Goal: Check status

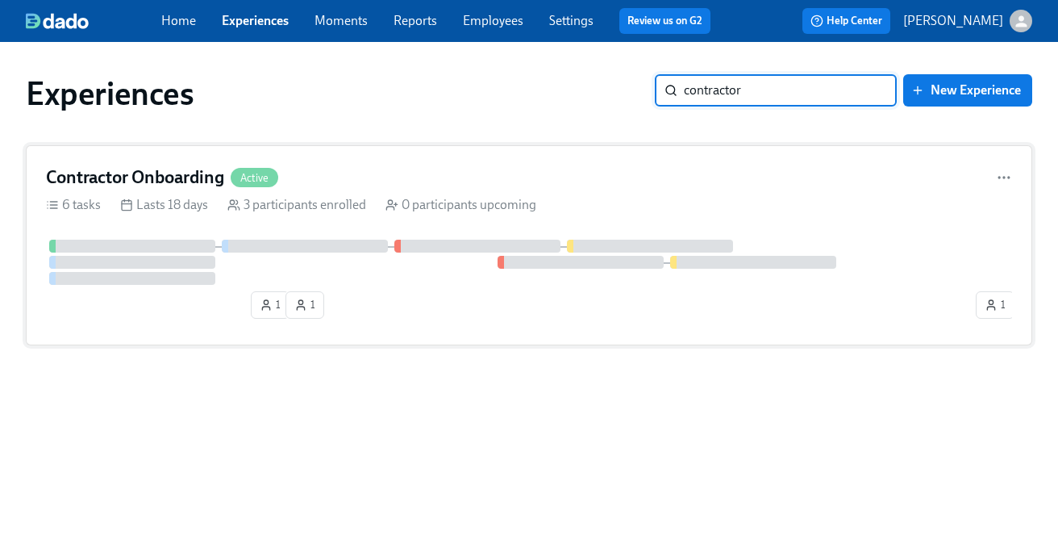
type input "contractor"
click at [498, 182] on div "Contractor Onboarding Active" at bounding box center [529, 177] width 966 height 24
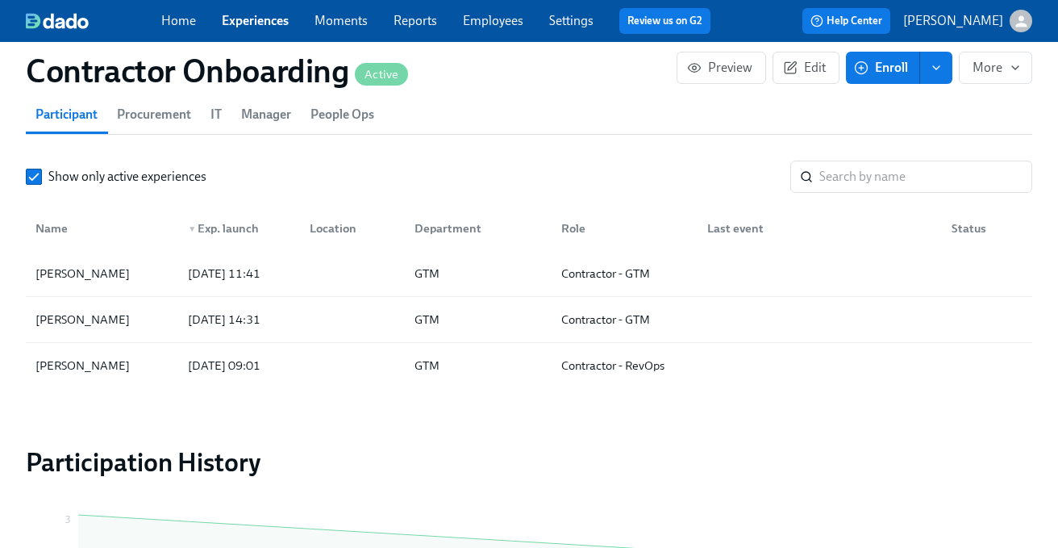
scroll to position [1284, 0]
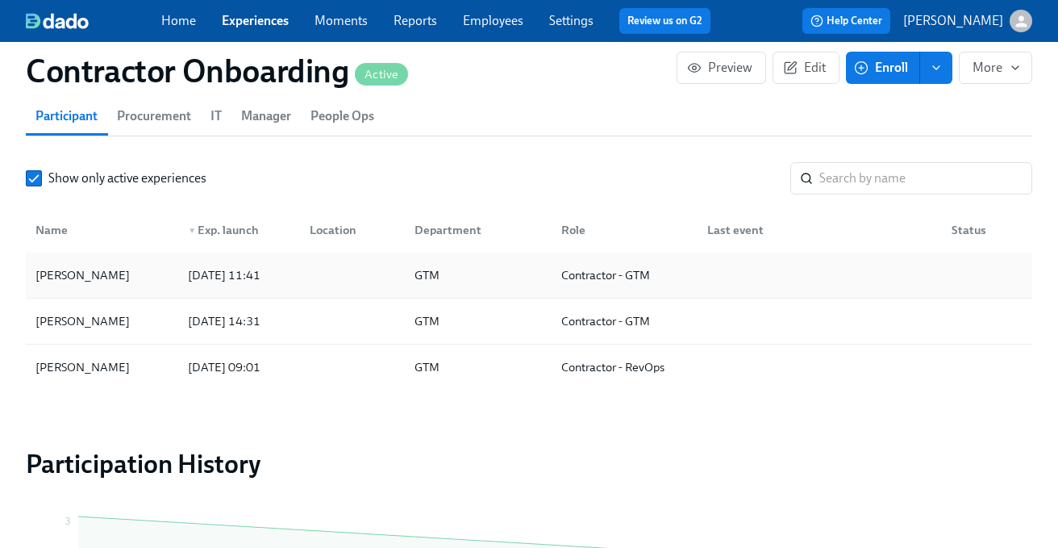
click at [340, 290] on div at bounding box center [350, 275] width 106 height 32
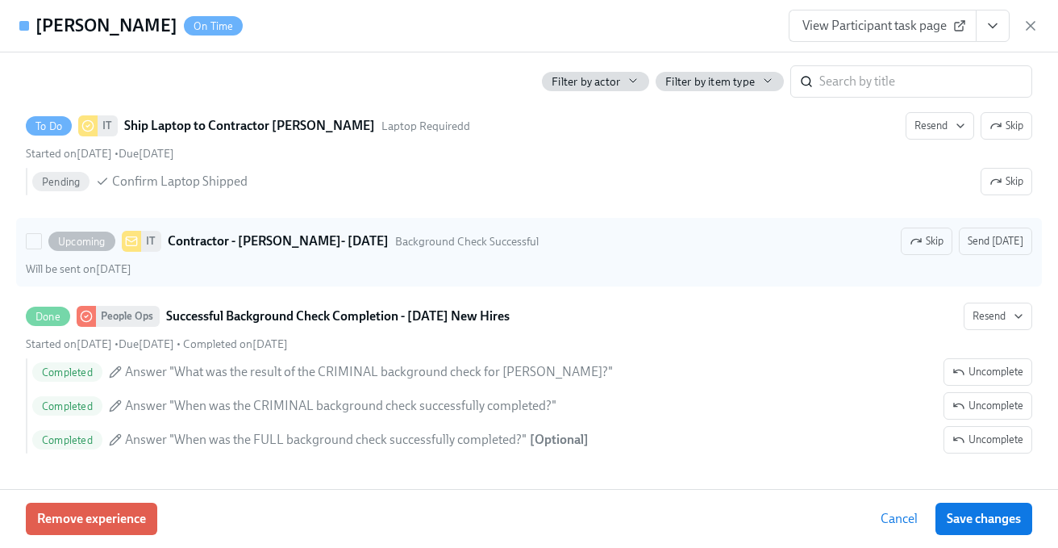
scroll to position [932, 0]
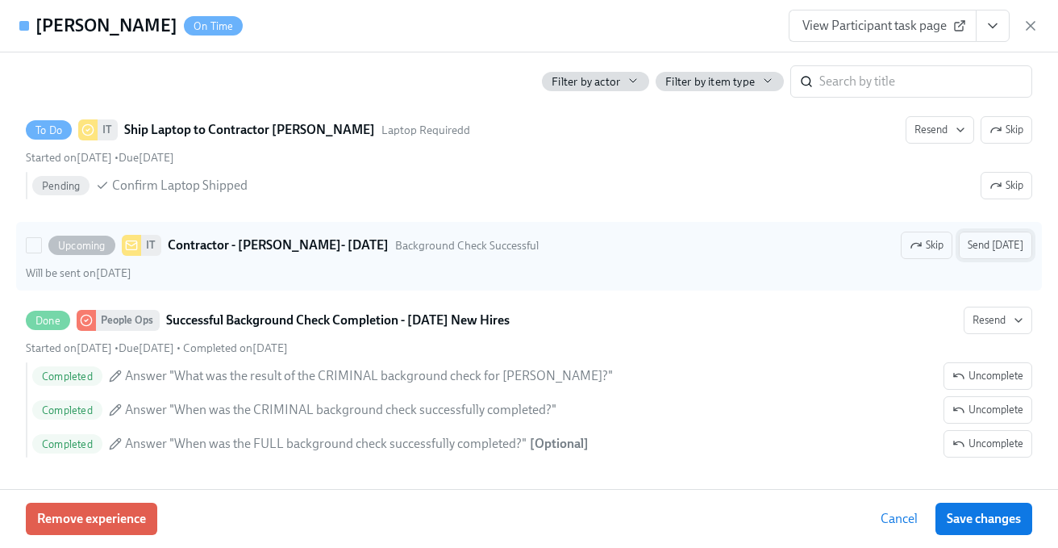
click at [998, 245] on span "Send [DATE]" at bounding box center [996, 245] width 56 height 16
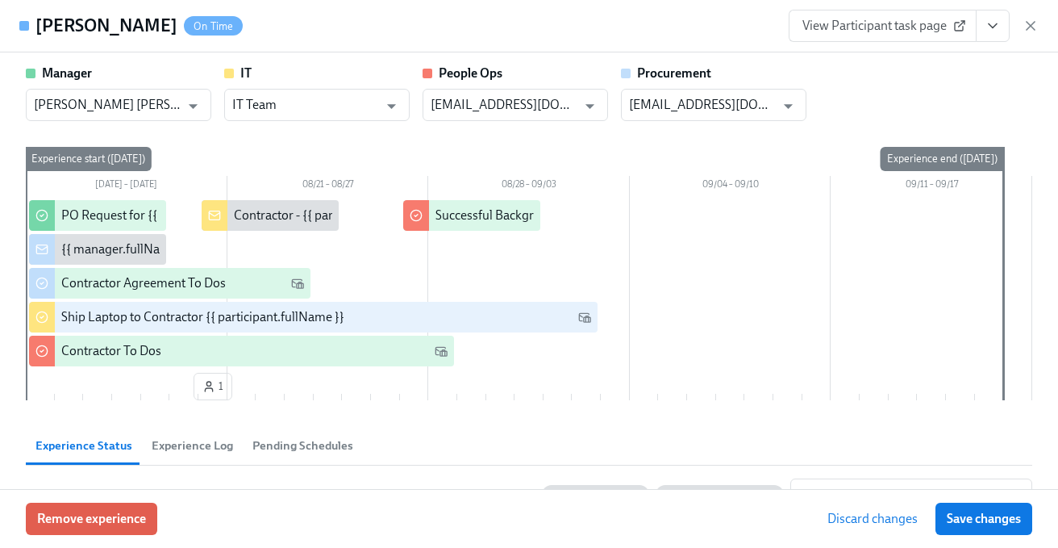
scroll to position [0, 0]
click at [976, 510] on span "Save changes" at bounding box center [984, 518] width 74 height 16
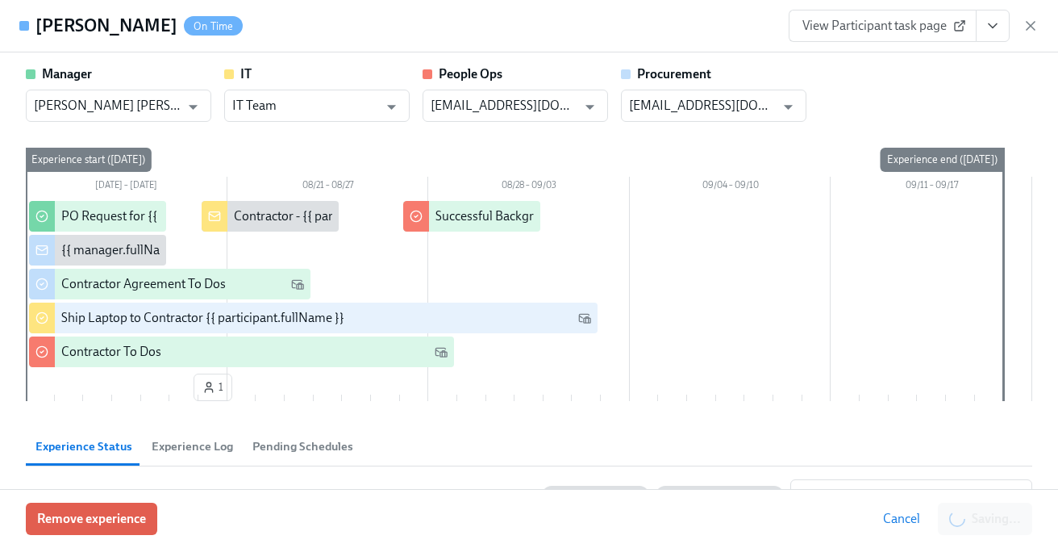
scroll to position [0, 510]
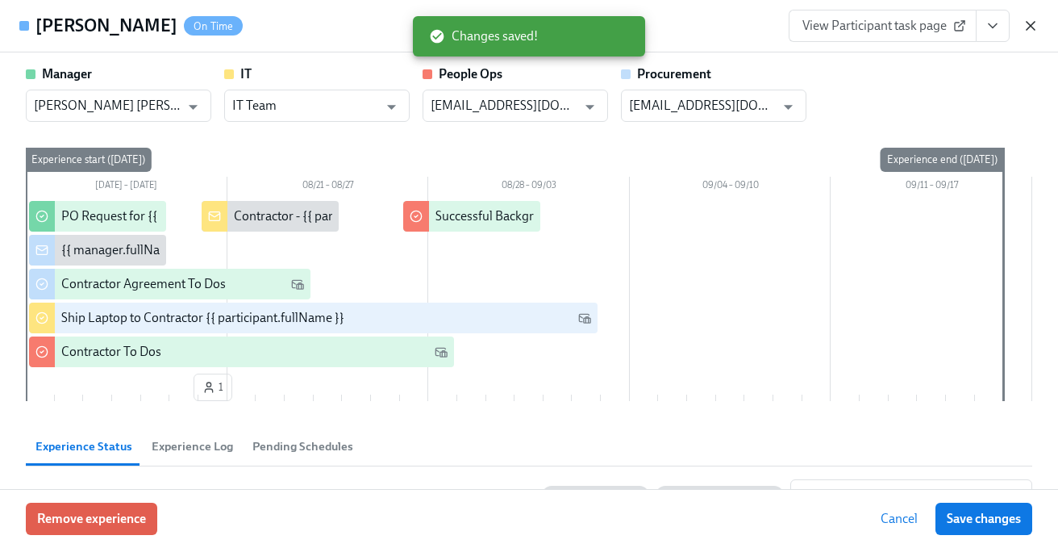
click at [1034, 23] on icon "button" at bounding box center [1030, 26] width 16 height 16
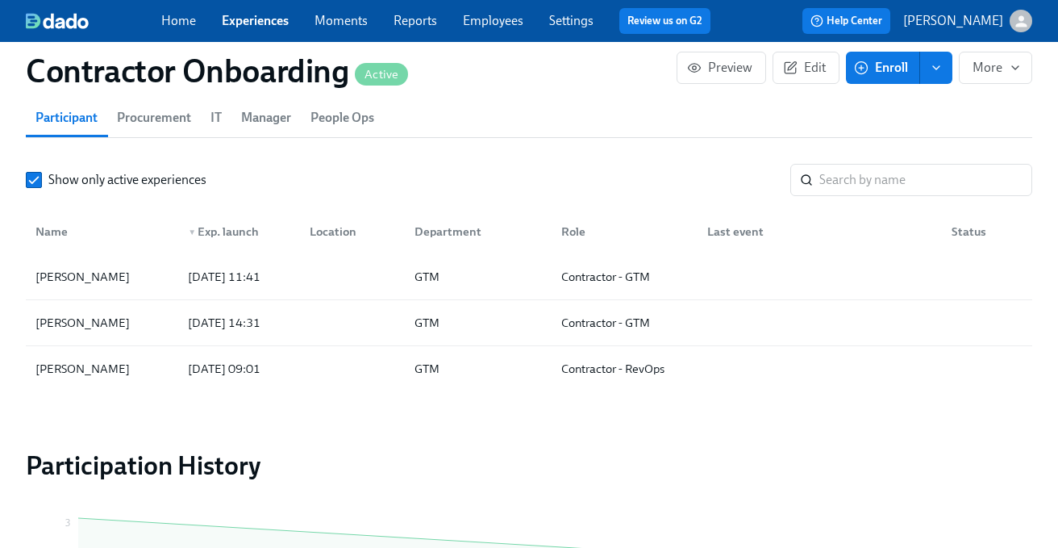
scroll to position [1285, 0]
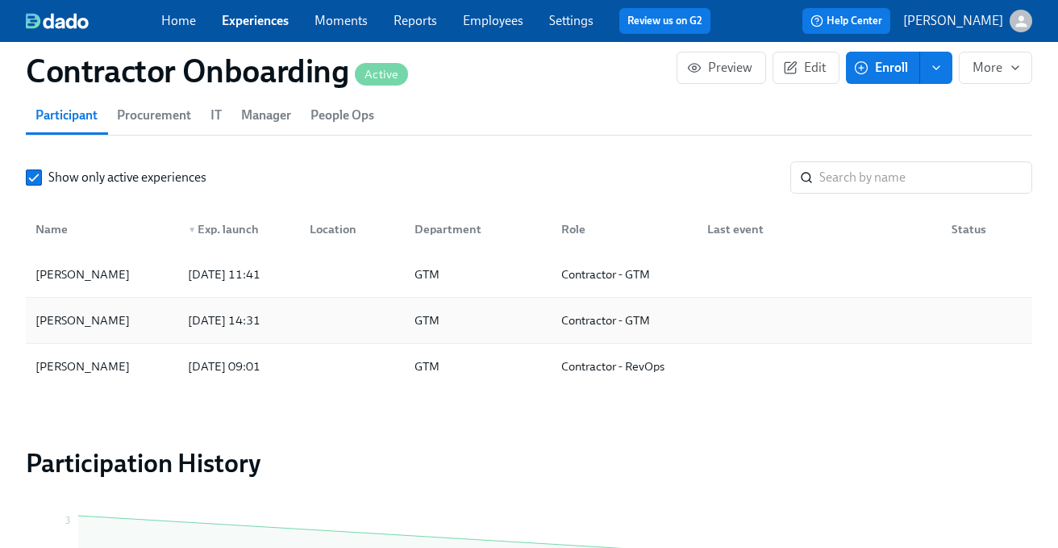
click at [739, 314] on div at bounding box center [816, 320] width 244 height 32
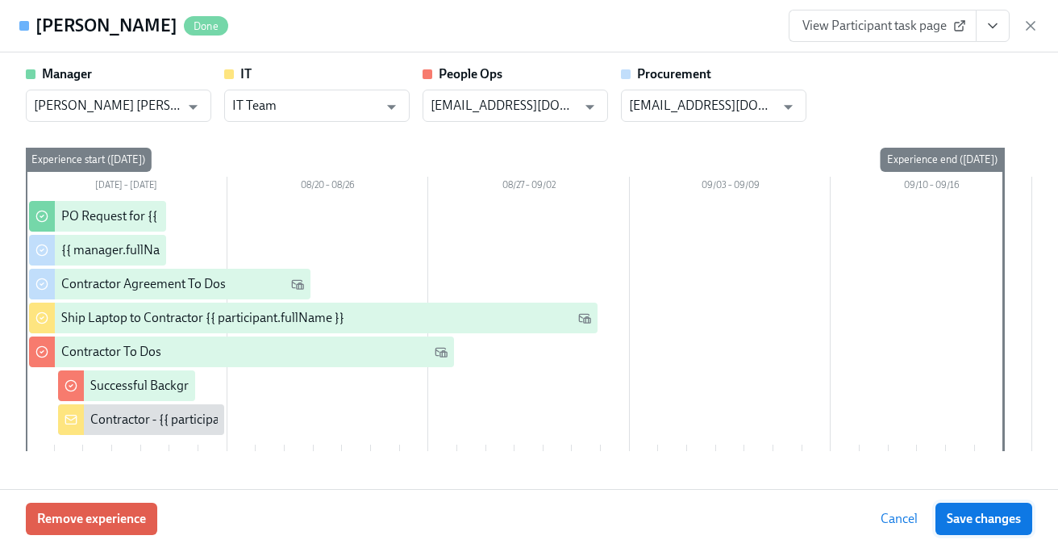
click at [986, 525] on span "Save changes" at bounding box center [984, 518] width 74 height 16
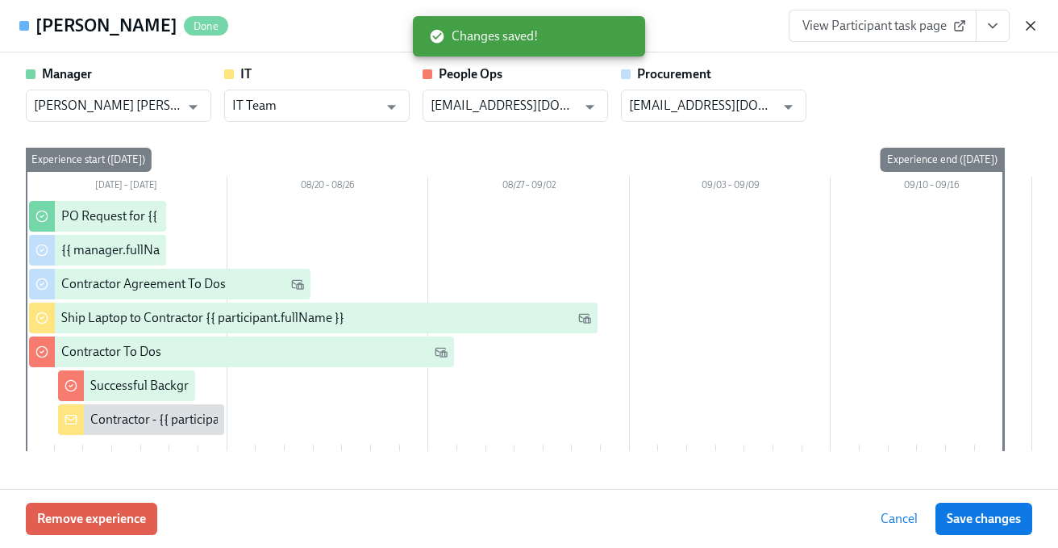
click at [1028, 26] on icon "button" at bounding box center [1030, 26] width 16 height 16
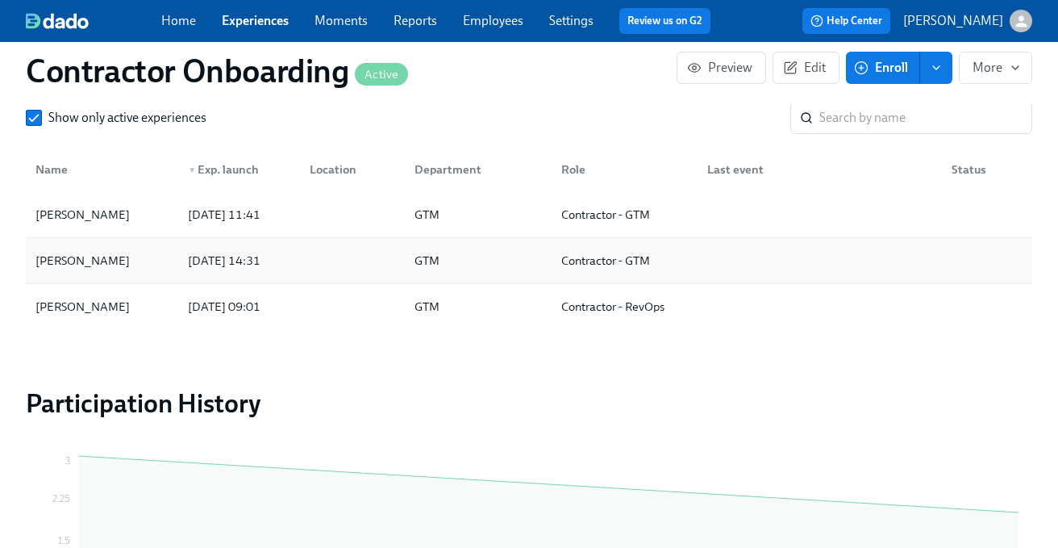
scroll to position [1343, 0]
click at [518, 317] on div "GTM" at bounding box center [475, 307] width 146 height 32
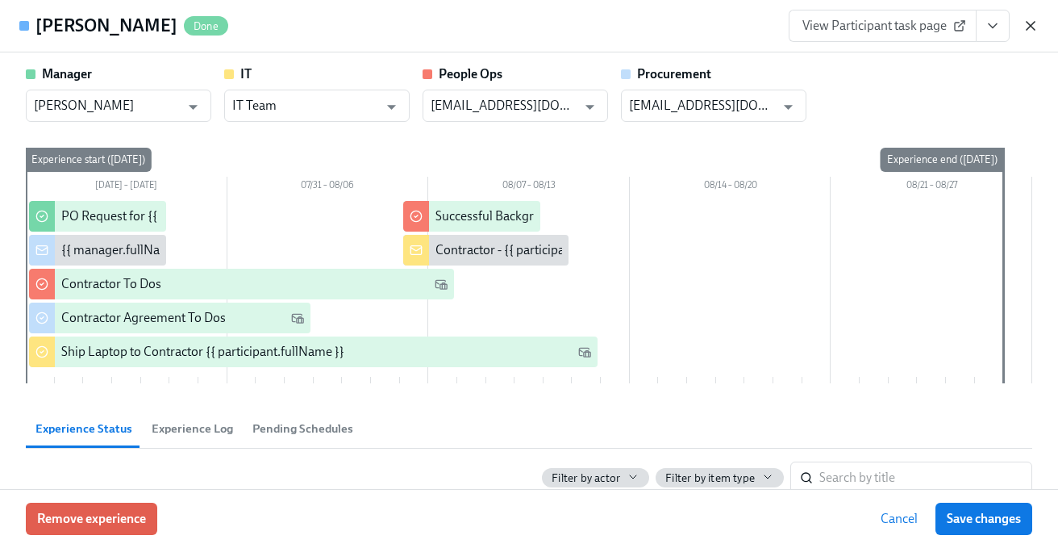
click at [1033, 23] on icon "button" at bounding box center [1030, 26] width 16 height 16
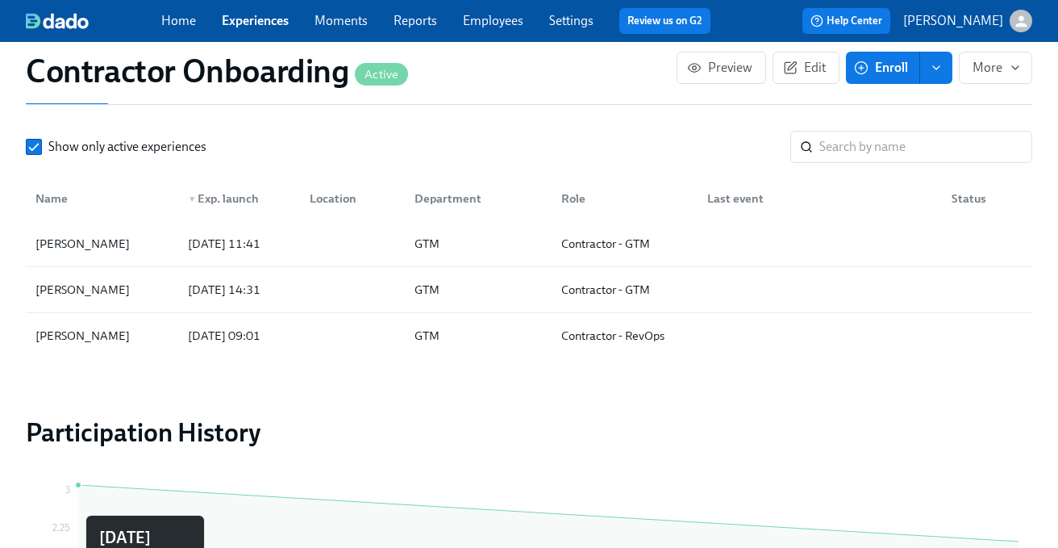
scroll to position [1293, 0]
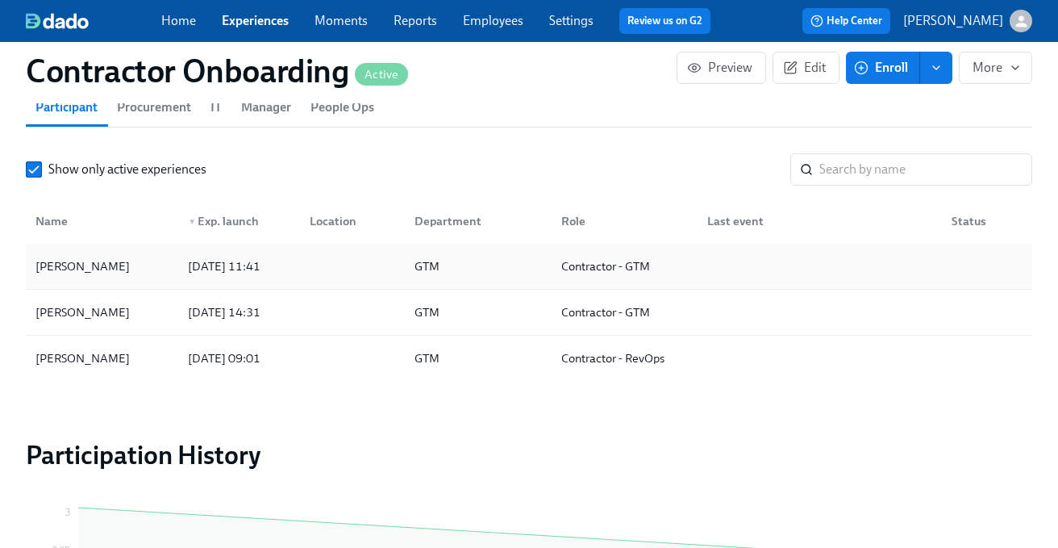
click at [511, 269] on div "GTM" at bounding box center [475, 266] width 146 height 32
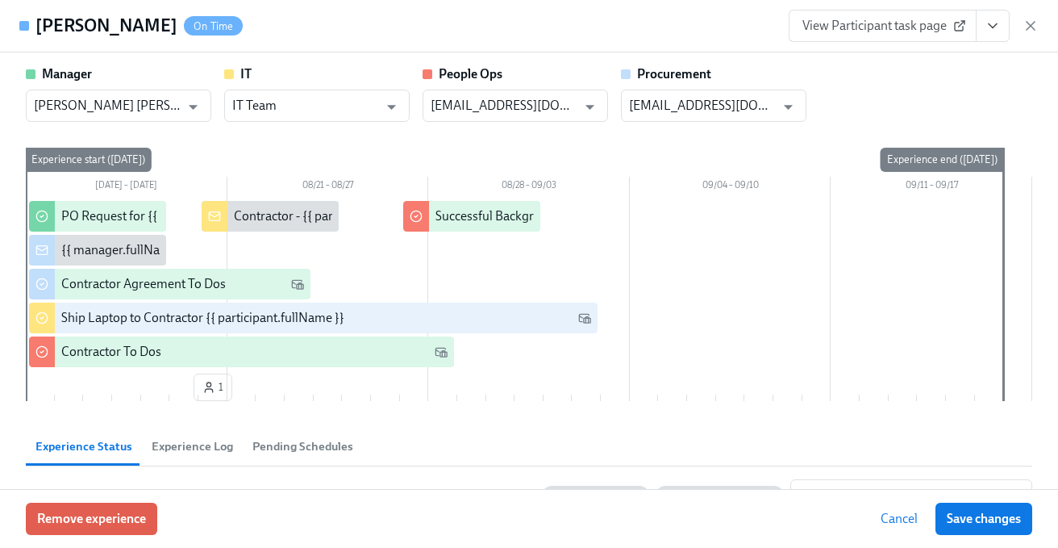
click at [896, 520] on span "Cancel" at bounding box center [899, 518] width 37 height 16
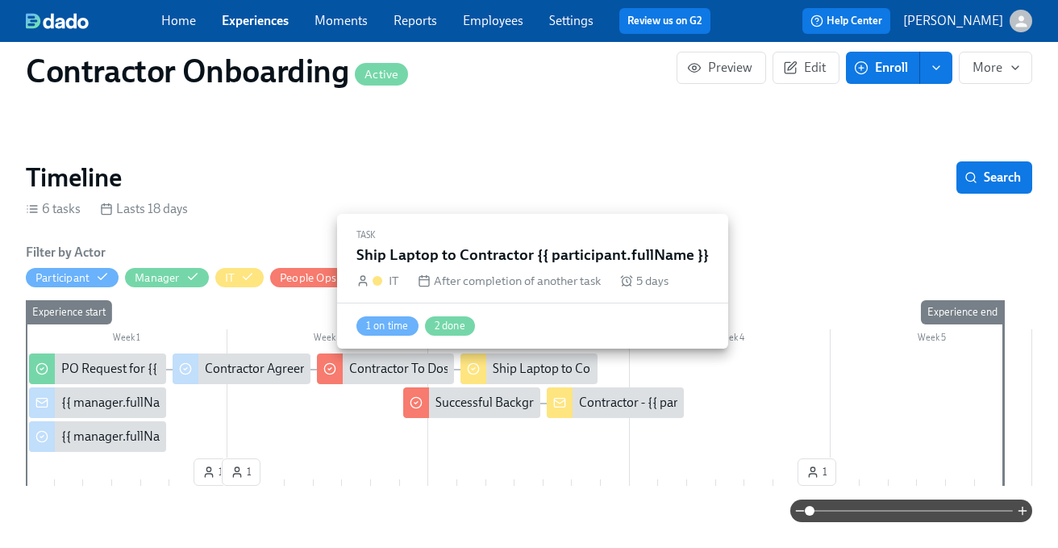
scroll to position [231, 0]
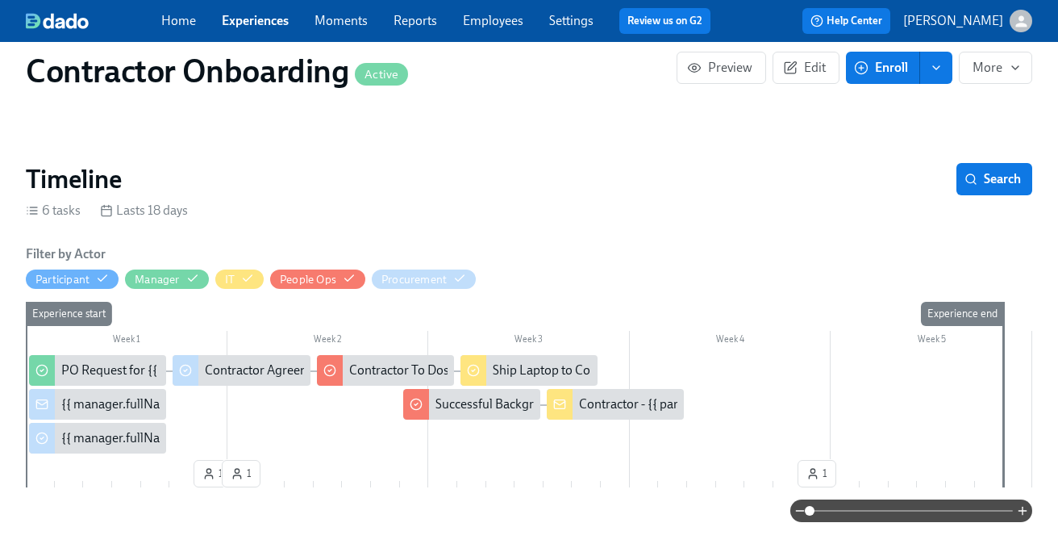
click at [588, 410] on div "Contractor - {{ participant.fullName }}- {{ participant.startDate | dddd MMMM D…" at bounding box center [823, 404] width 489 height 18
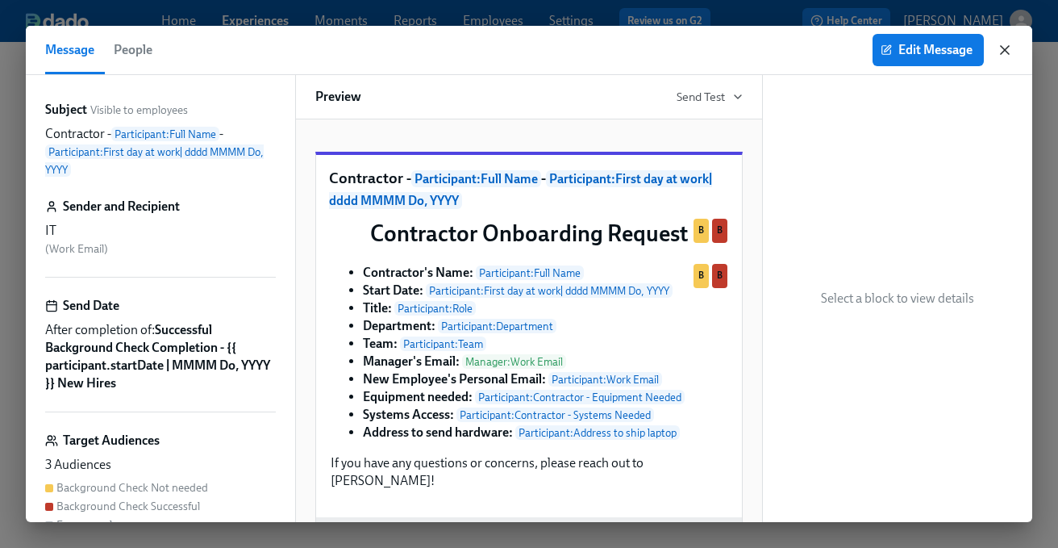
click at [1005, 46] on icon "button" at bounding box center [1005, 50] width 16 height 16
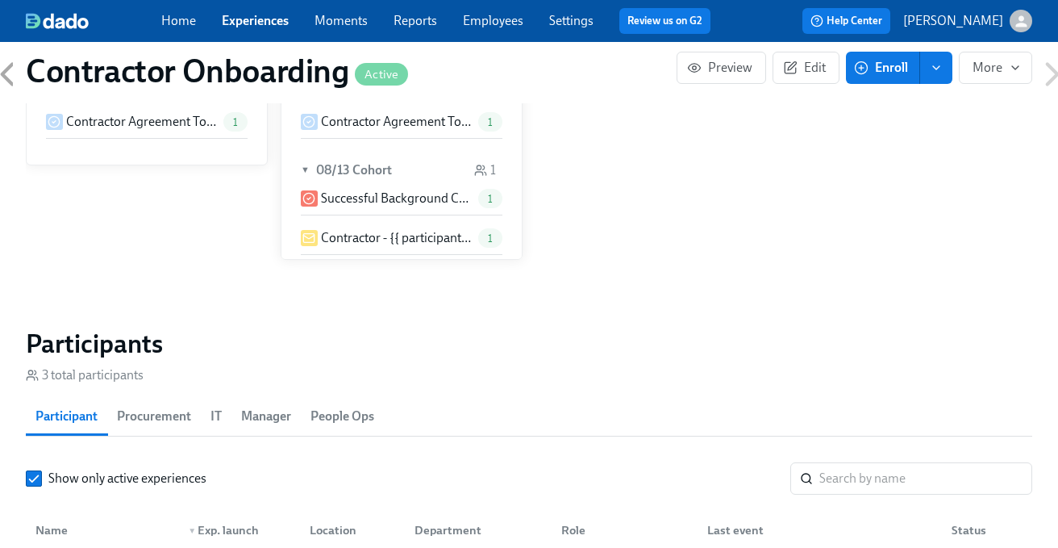
scroll to position [973, 0]
